Goal: Communication & Community: Answer question/provide support

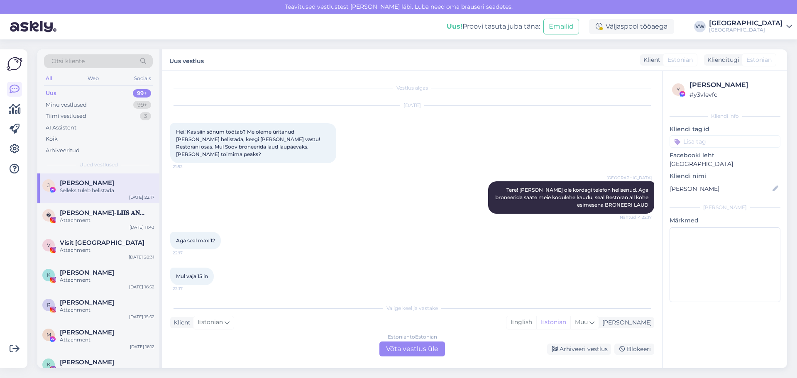
click at [110, 181] on div "[PERSON_NAME]" at bounding box center [107, 182] width 95 height 7
click at [89, 219] on div "Attachment" at bounding box center [107, 220] width 95 height 7
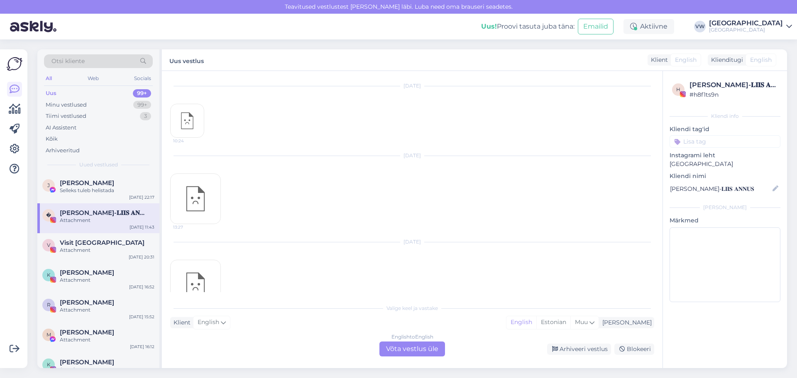
scroll to position [47, 0]
click at [83, 188] on div "Selleks tuleb helistada" at bounding box center [107, 190] width 95 height 7
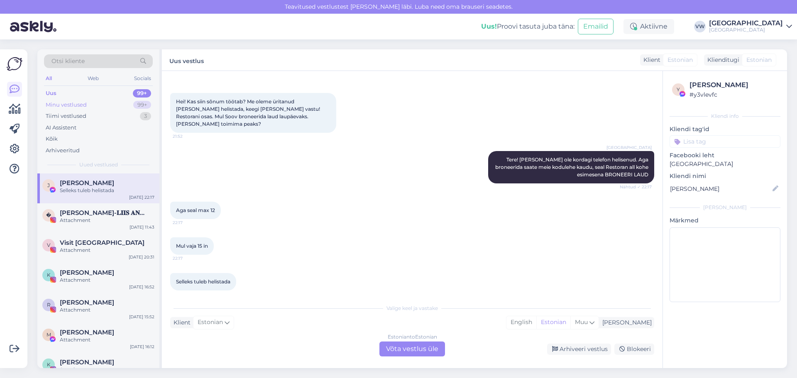
click at [80, 99] on div "Minu vestlused 99+" at bounding box center [98, 105] width 109 height 12
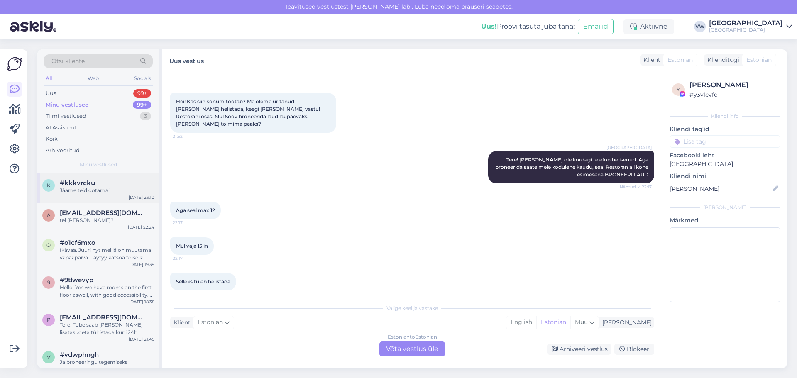
click at [98, 188] on div "Jääme teid ootama!" at bounding box center [107, 190] width 95 height 7
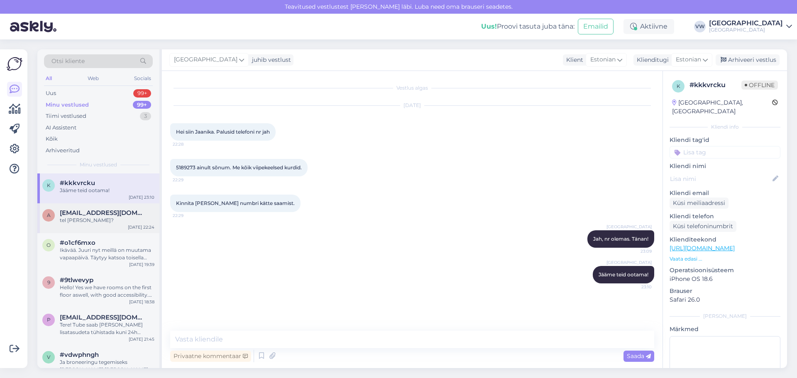
click at [88, 219] on div "tel [PERSON_NAME]?" at bounding box center [107, 220] width 95 height 7
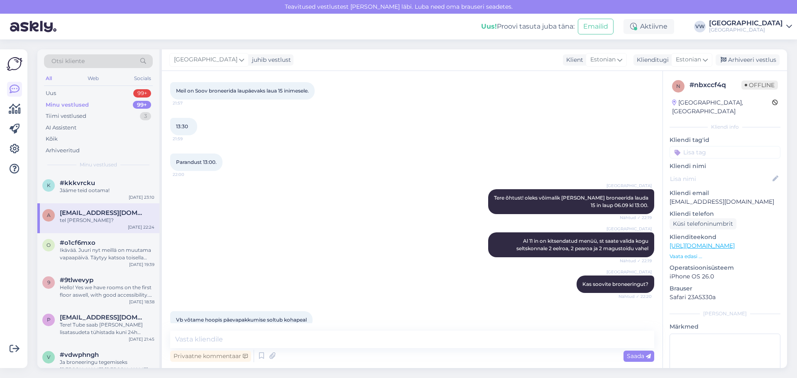
scroll to position [377, 0]
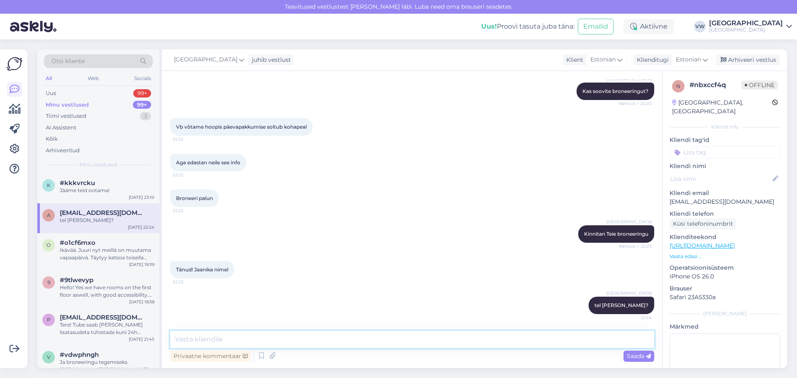
click at [198, 336] on textarea at bounding box center [412, 339] width 484 height 17
click at [102, 191] on div "Jääme teid ootama!" at bounding box center [107, 190] width 95 height 7
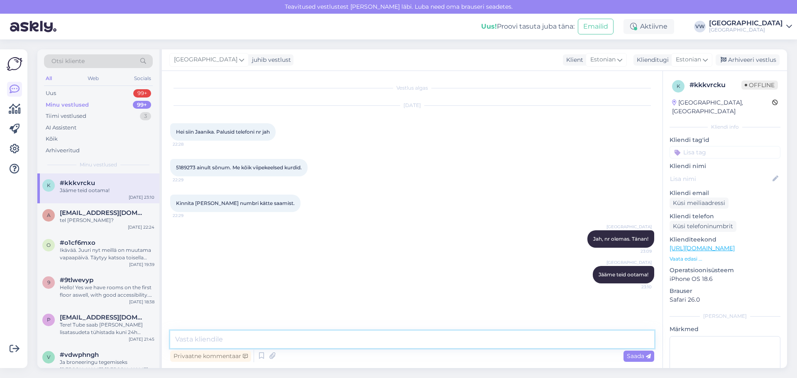
click at [246, 334] on textarea at bounding box center [412, 339] width 484 height 17
click at [320, 339] on textarea "Tere hommikust! [PERSON_NAME], et laupäeviti meil päevapakkumisi ei ole" at bounding box center [412, 339] width 484 height 17
type textarea "Tere hommikust! [PERSON_NAME], et nädalavahetustel meil päevapakkumisi ei ole"
click at [631, 352] on span "Saada" at bounding box center [638, 355] width 24 height 7
